Goal: Obtain resource: Obtain resource

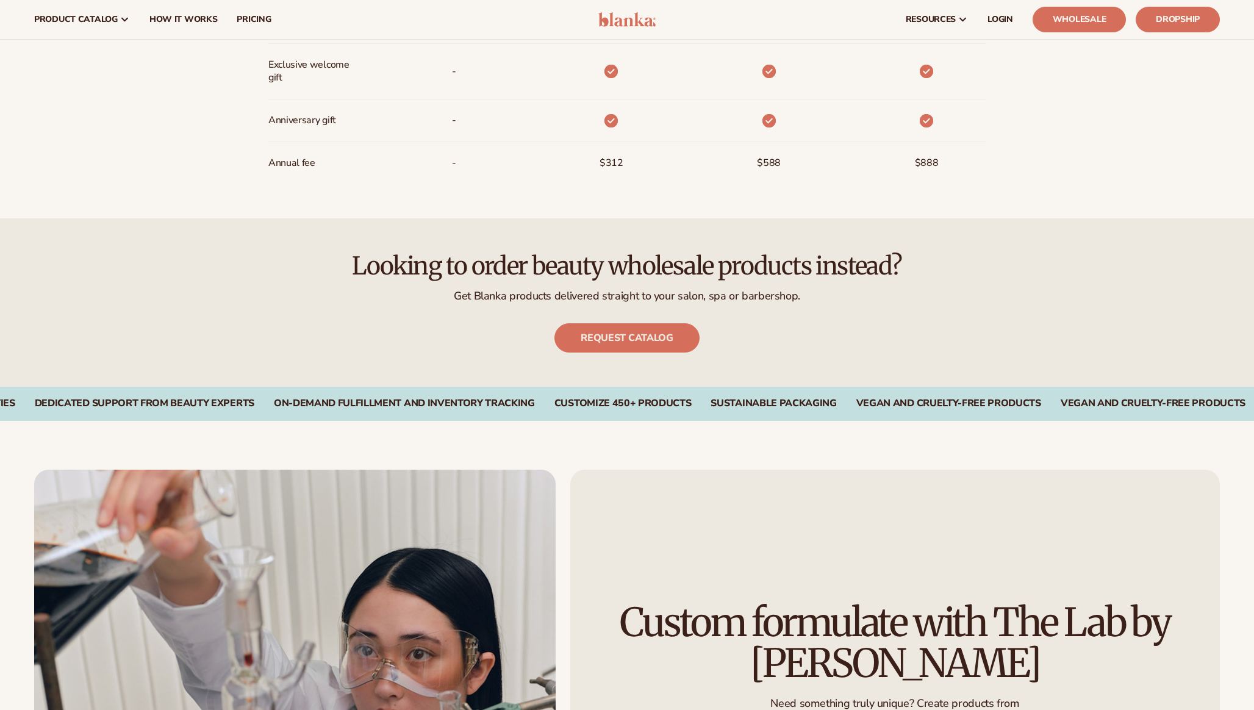
scroll to position [1187, 0]
click at [634, 294] on p "Get Blanka products delivered straight to your salon, spa or barbershop." at bounding box center [627, 297] width 1186 height 14
click at [629, 340] on link "Request catalog" at bounding box center [626, 338] width 145 height 29
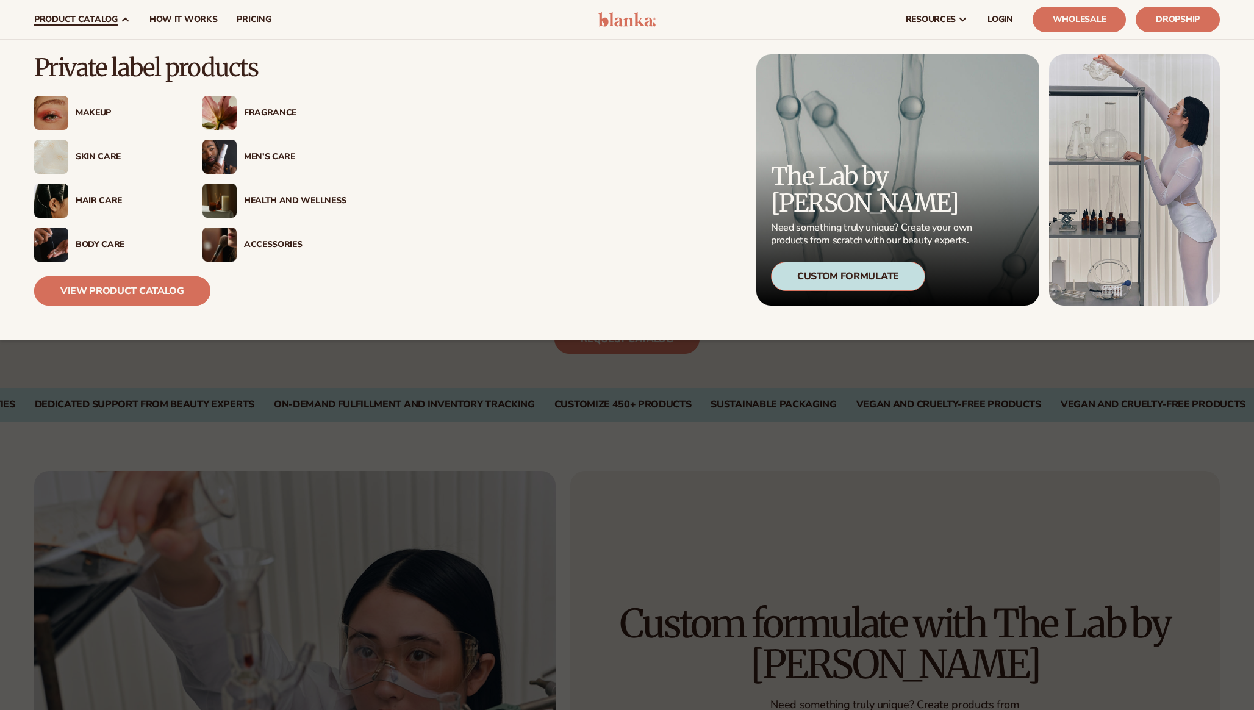
click at [122, 284] on link "View Product Catalog" at bounding box center [122, 290] width 176 height 29
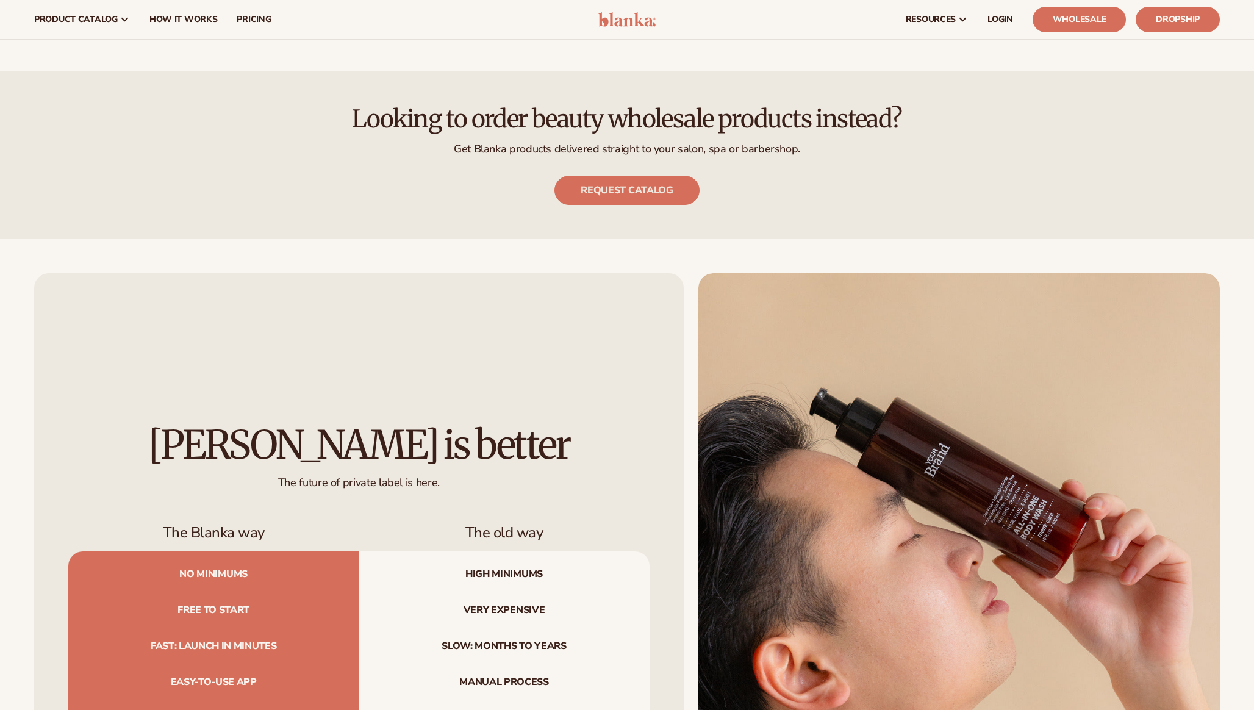
scroll to position [1359, 0]
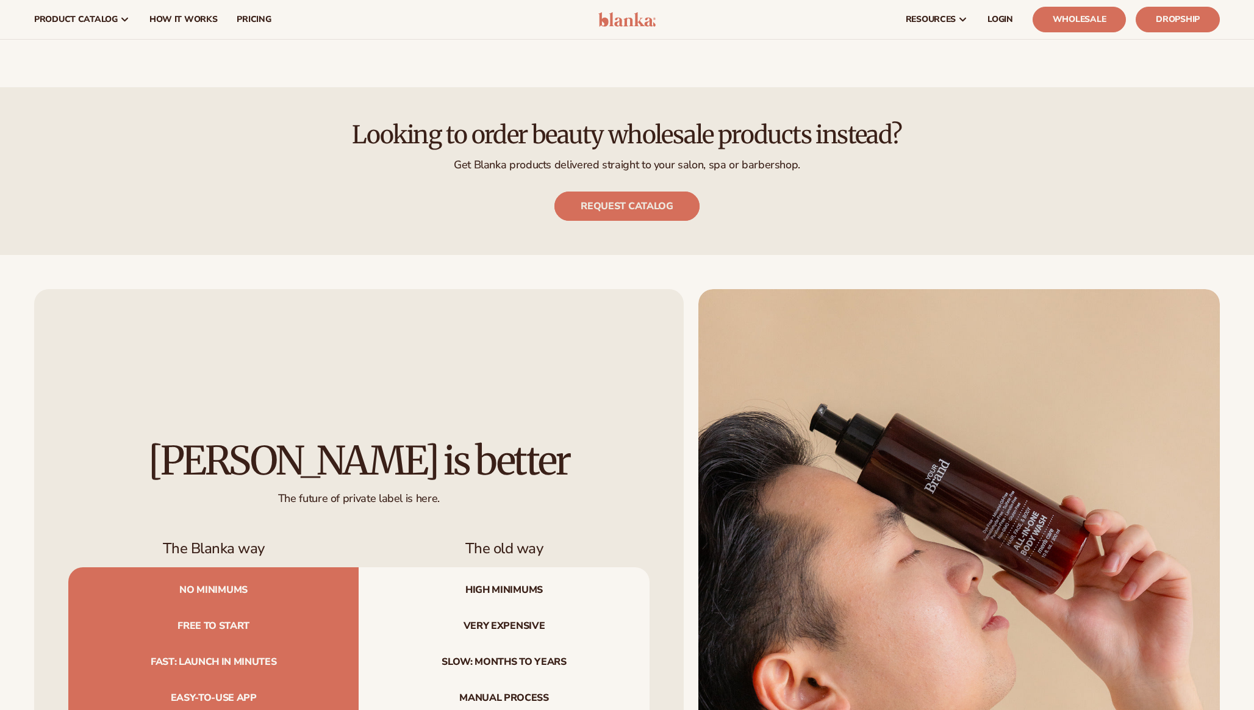
click at [619, 207] on link "Request catalog" at bounding box center [626, 205] width 145 height 29
